Goal: Find specific page/section: Find specific page/section

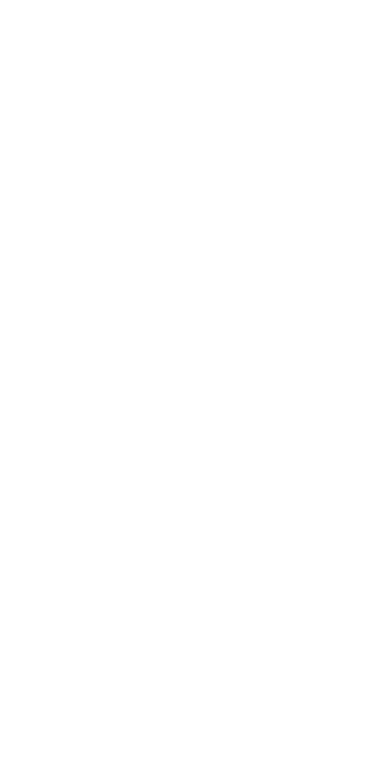
click at [88, 630] on div "× × × Pending Add Document Notice document will be included in the email sent t…" at bounding box center [190, 382] width 357 height 722
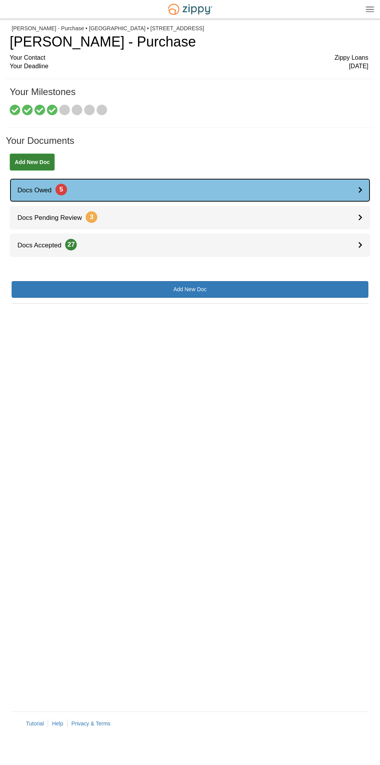
click at [356, 179] on link "Docs Owed 5" at bounding box center [190, 190] width 361 height 24
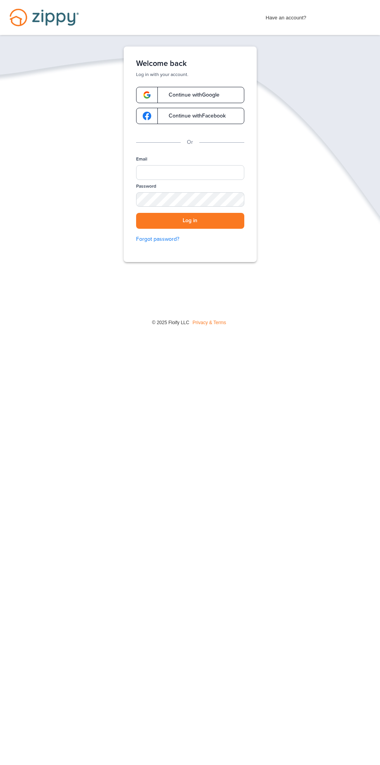
click at [286, 16] on span "Have an account?" at bounding box center [286, 16] width 41 height 12
